Goal: Task Accomplishment & Management: Manage account settings

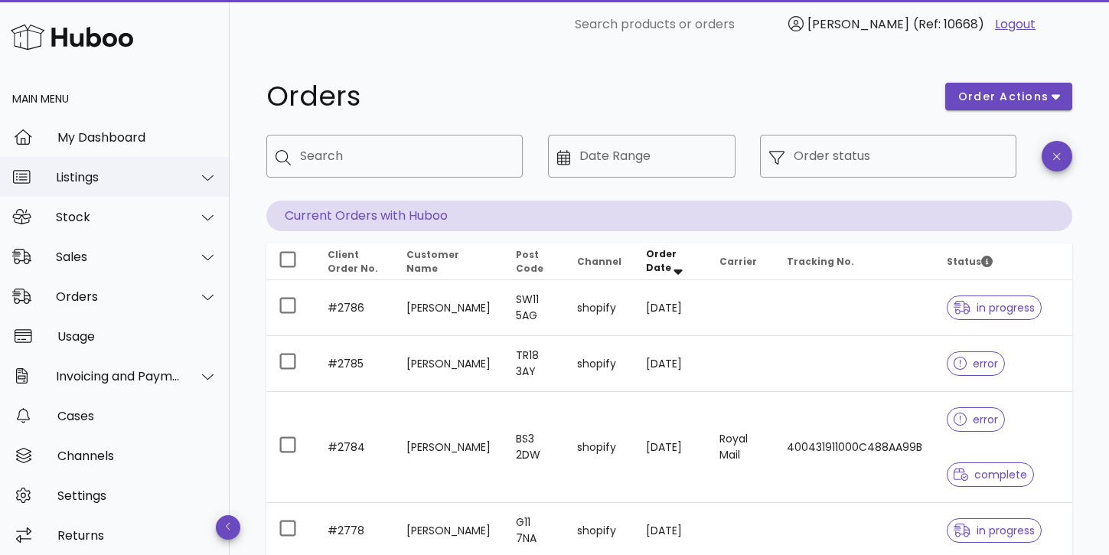
click at [96, 180] on div "Listings" at bounding box center [118, 177] width 125 height 15
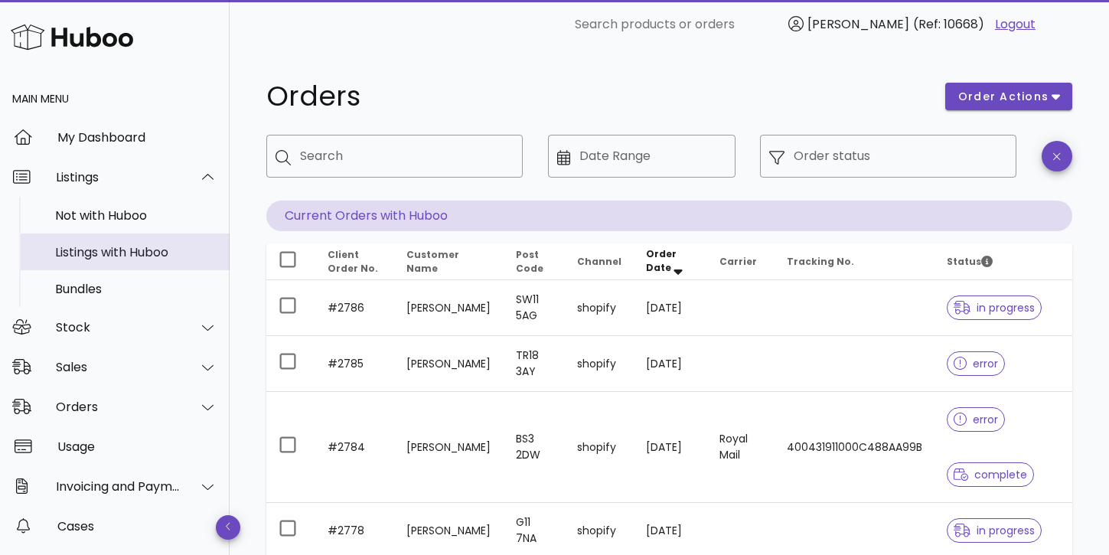
click at [103, 249] on div "Listings with Huboo" at bounding box center [136, 252] width 162 height 15
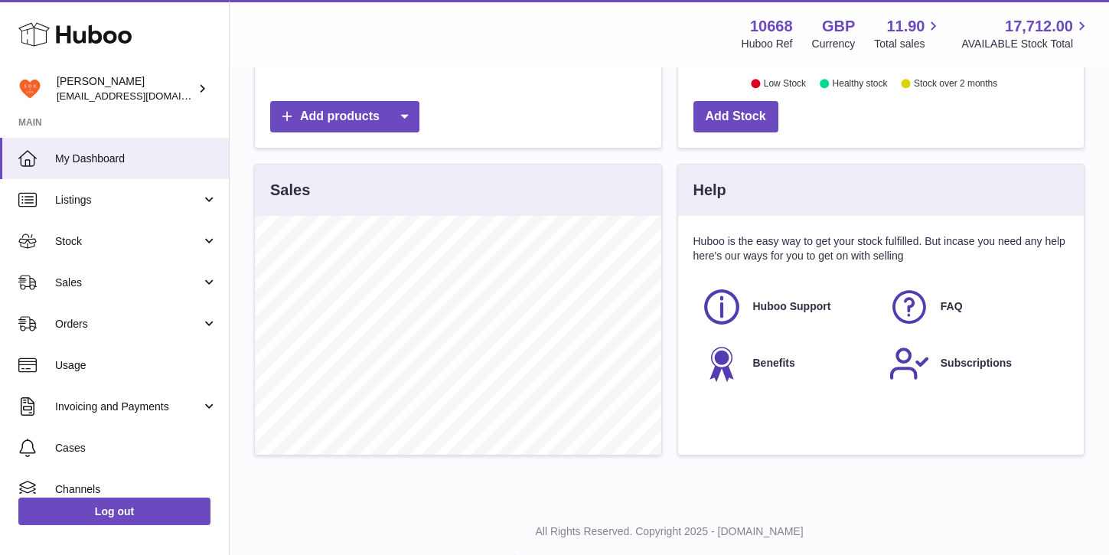
scroll to position [450, 0]
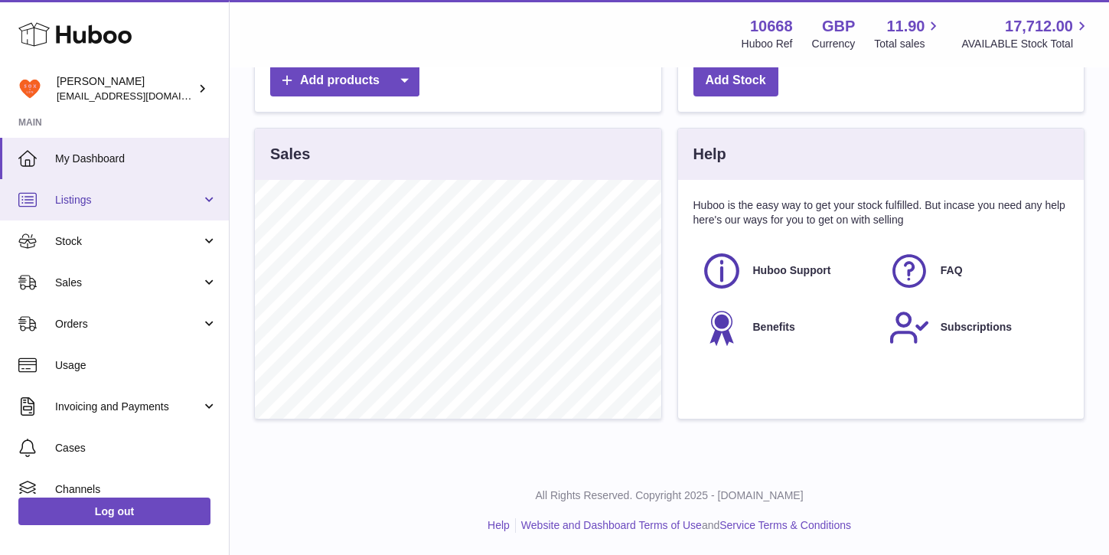
click at [122, 204] on span "Listings" at bounding box center [128, 200] width 146 height 15
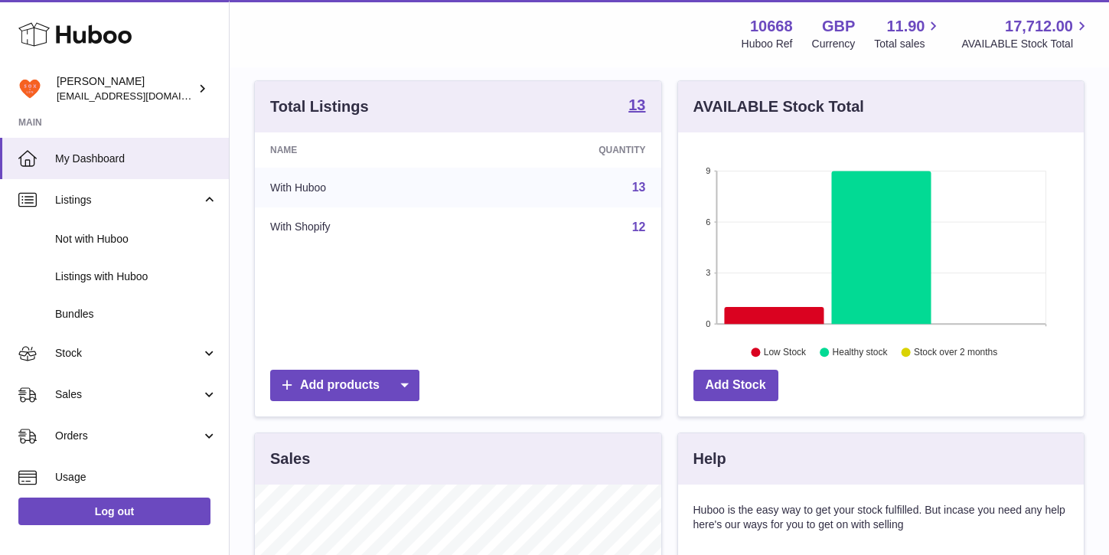
scroll to position [135, 0]
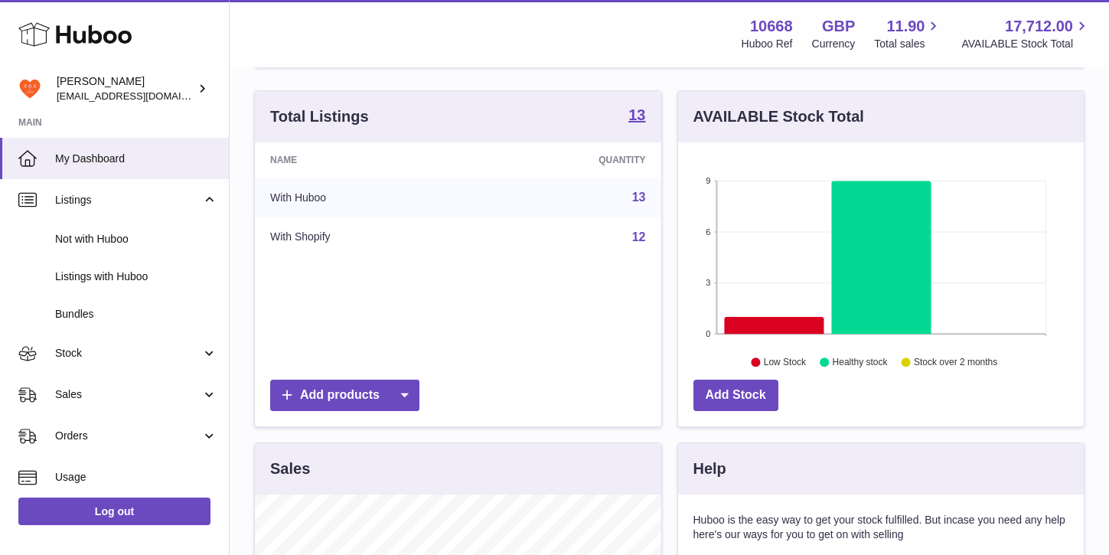
click at [294, 196] on td "With Huboo" at bounding box center [364, 197] width 219 height 40
click at [298, 239] on td "With Shopify" at bounding box center [364, 237] width 219 height 40
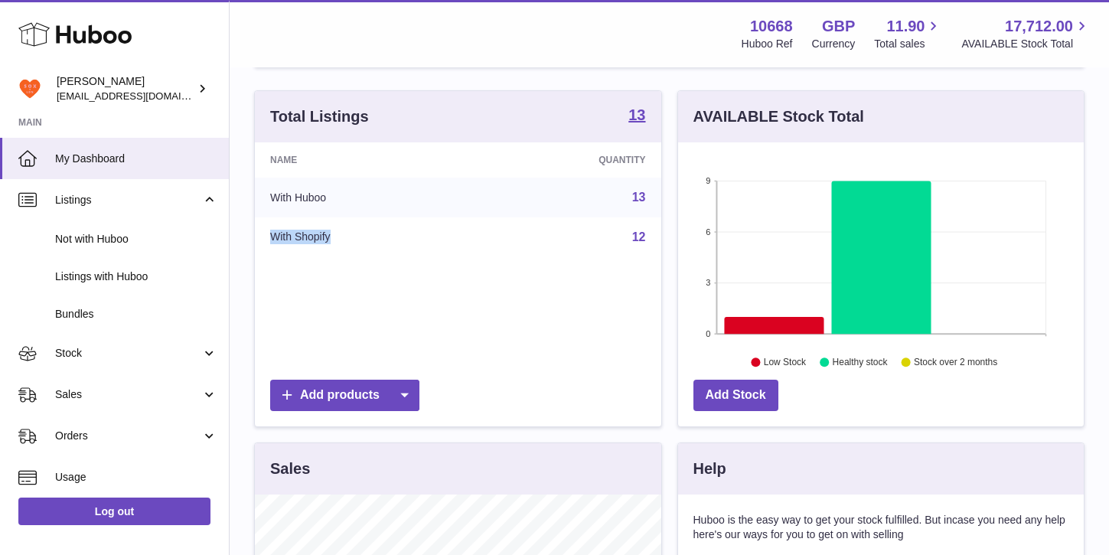
click at [298, 239] on td "With Shopify" at bounding box center [364, 237] width 219 height 40
click at [315, 309] on div "Name Quantity With Huboo 13 With Shopify 12" at bounding box center [458, 257] width 406 height 230
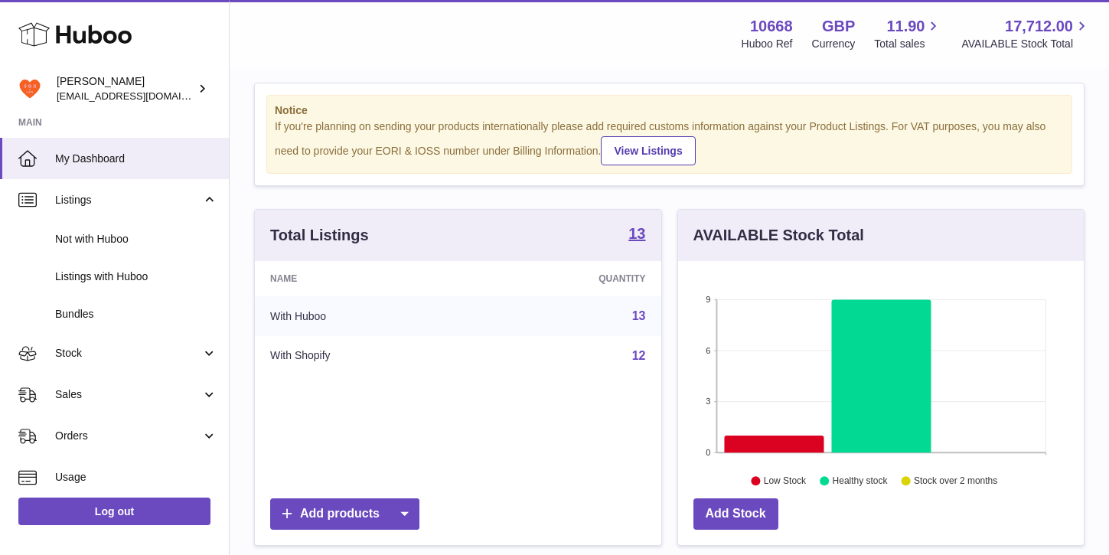
scroll to position [0, 0]
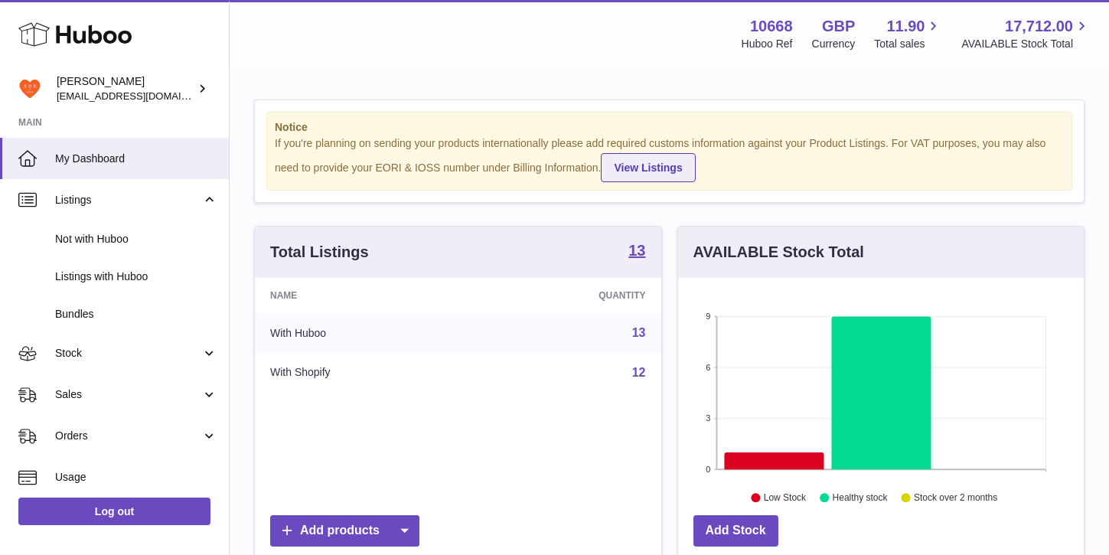
click at [656, 169] on link "View Listings" at bounding box center [648, 167] width 94 height 29
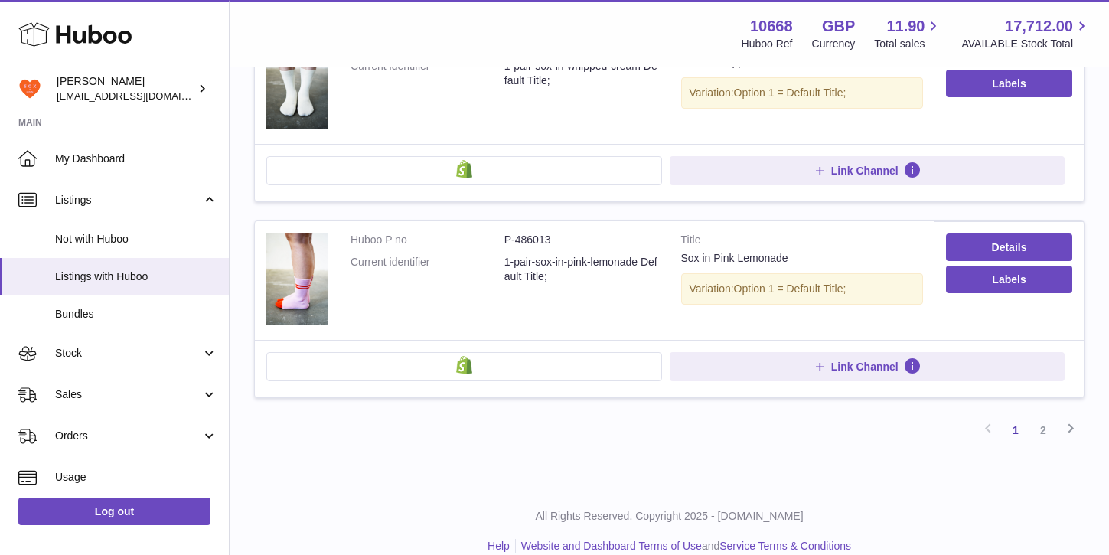
scroll to position [1600, 0]
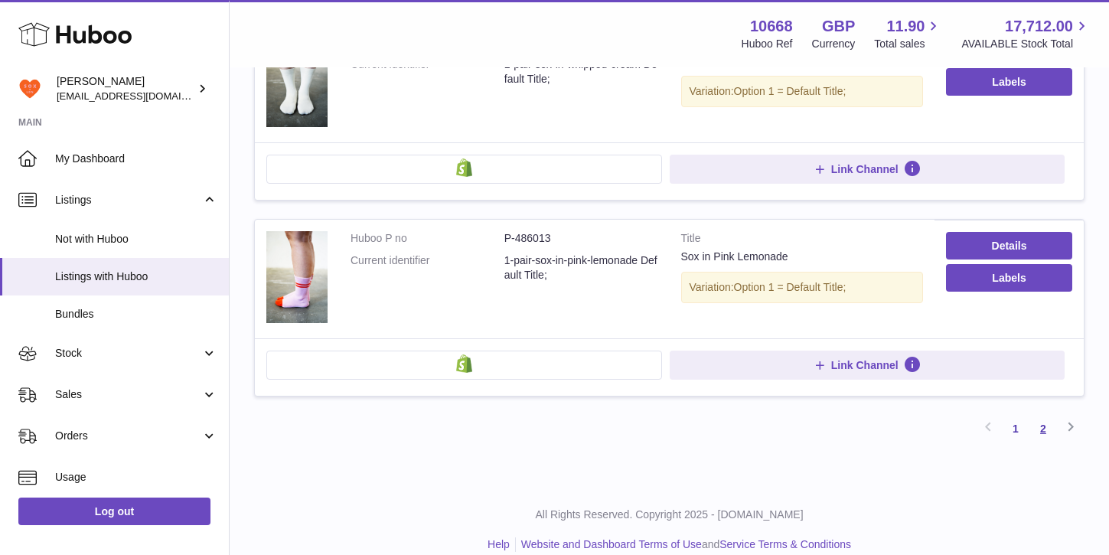
click at [1043, 425] on link "2" at bounding box center [1043, 429] width 28 height 28
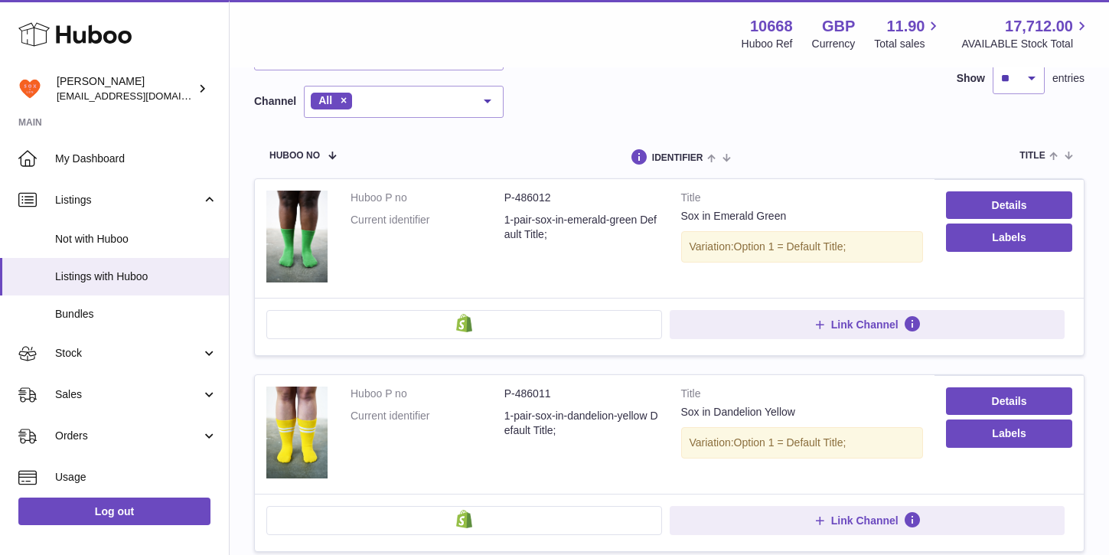
scroll to position [171, 0]
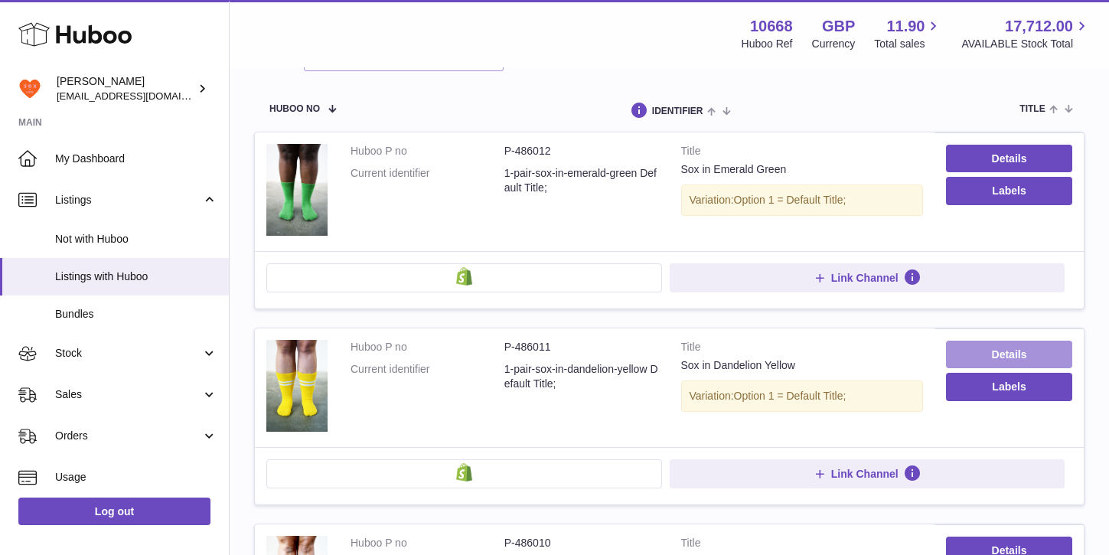
click at [1025, 355] on link "Details" at bounding box center [1009, 354] width 126 height 28
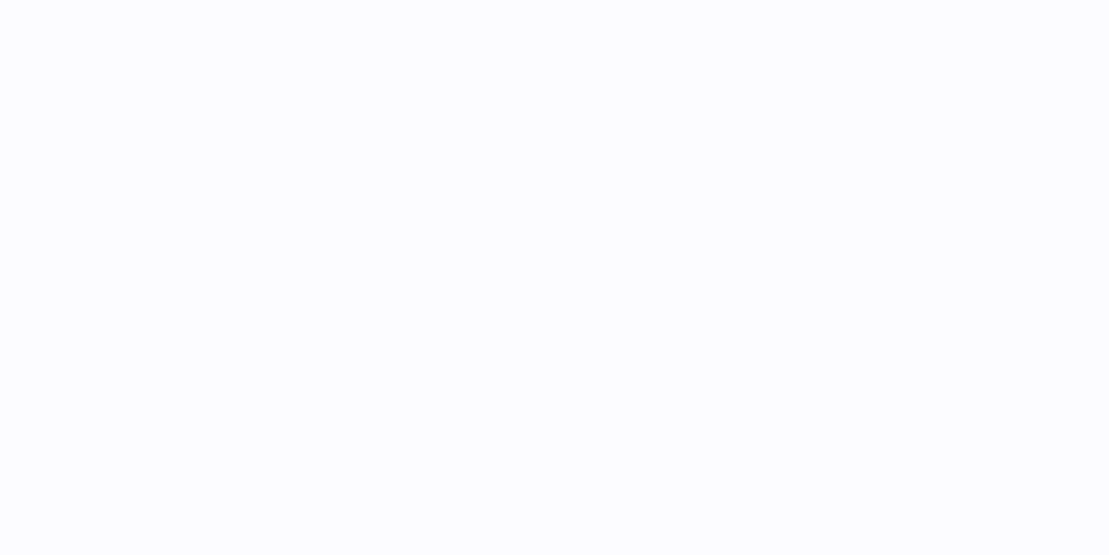
select select "***"
select select "****"
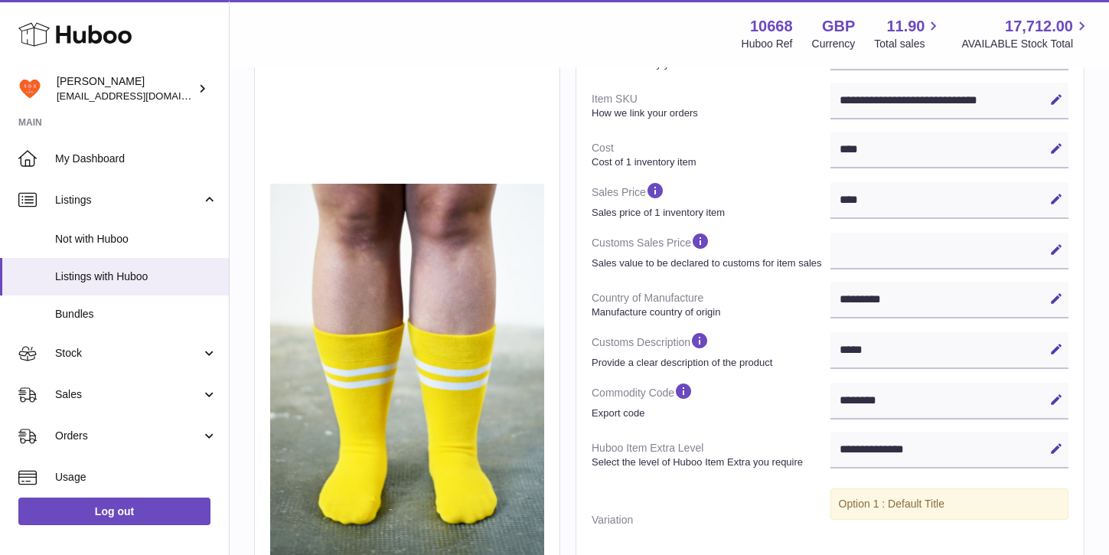
scroll to position [351, 0]
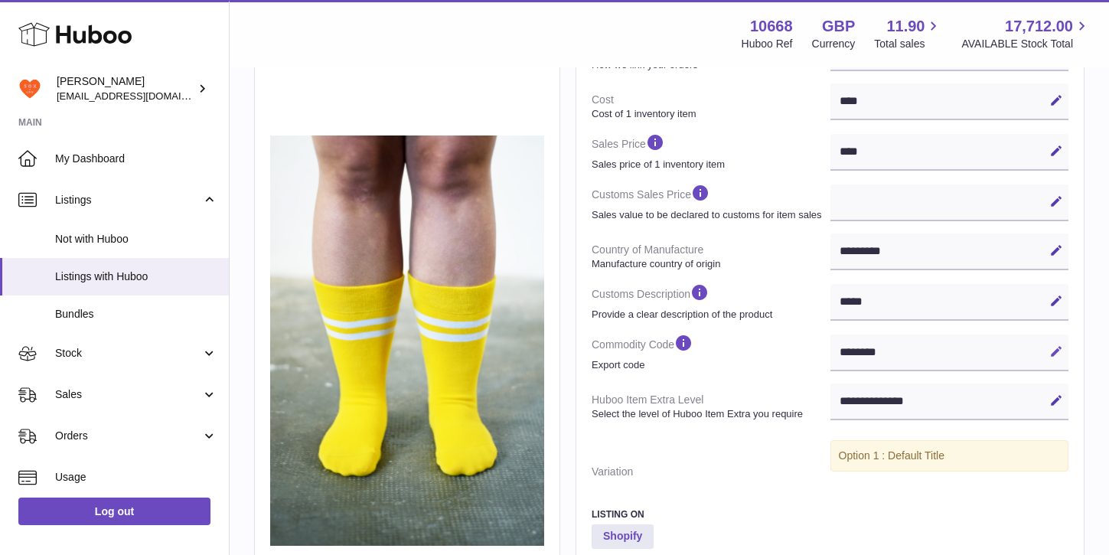
click at [1060, 348] on icon at bounding box center [1056, 351] width 14 height 14
drag, startPoint x: 937, startPoint y: 353, endPoint x: 825, endPoint y: 350, distance: 111.7
click at [825, 350] on dl "**********" at bounding box center [829, 212] width 477 height 545
paste input "text"
type input "********"
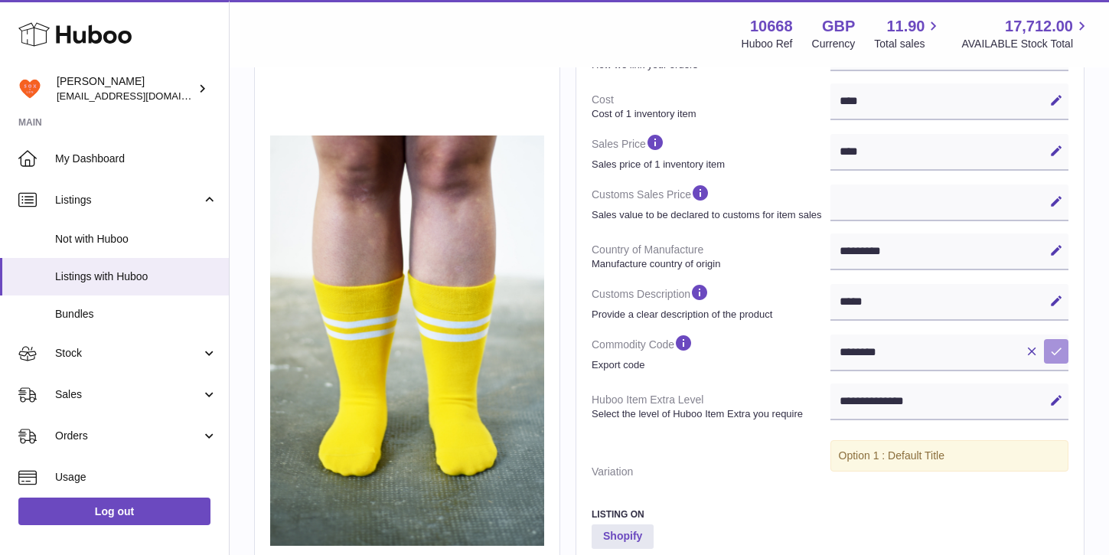
click at [1057, 350] on icon at bounding box center [1056, 351] width 14 height 14
